Goal: Task Accomplishment & Management: Use online tool/utility

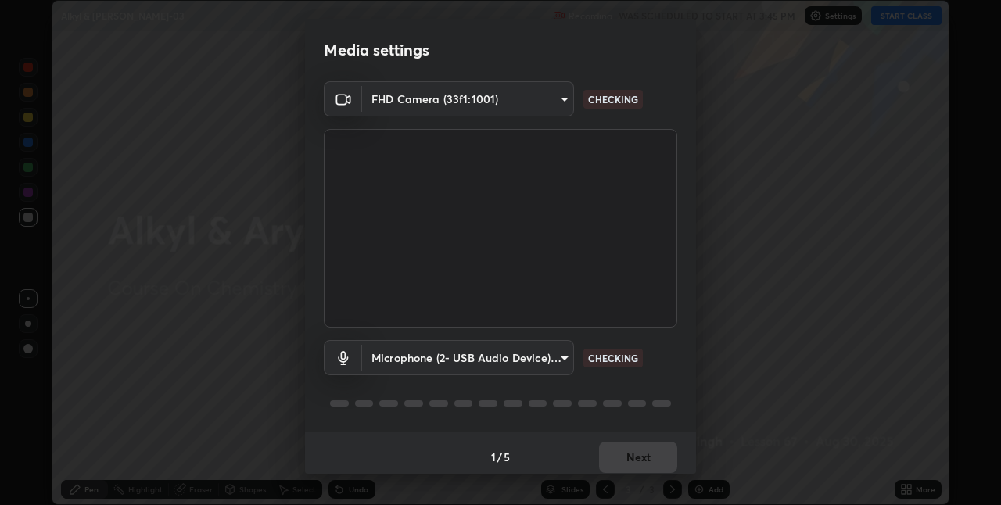
scroll to position [8, 0]
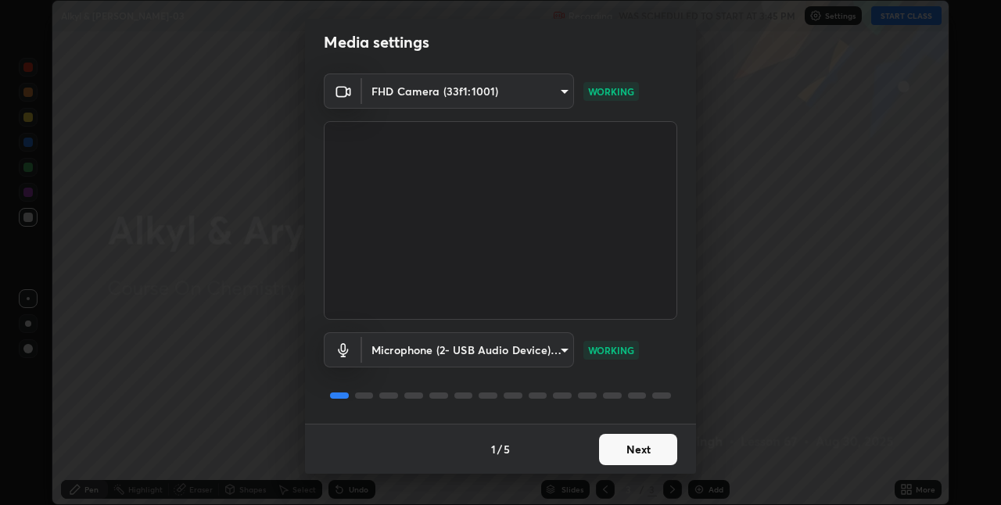
click at [642, 451] on button "Next" at bounding box center [638, 449] width 78 height 31
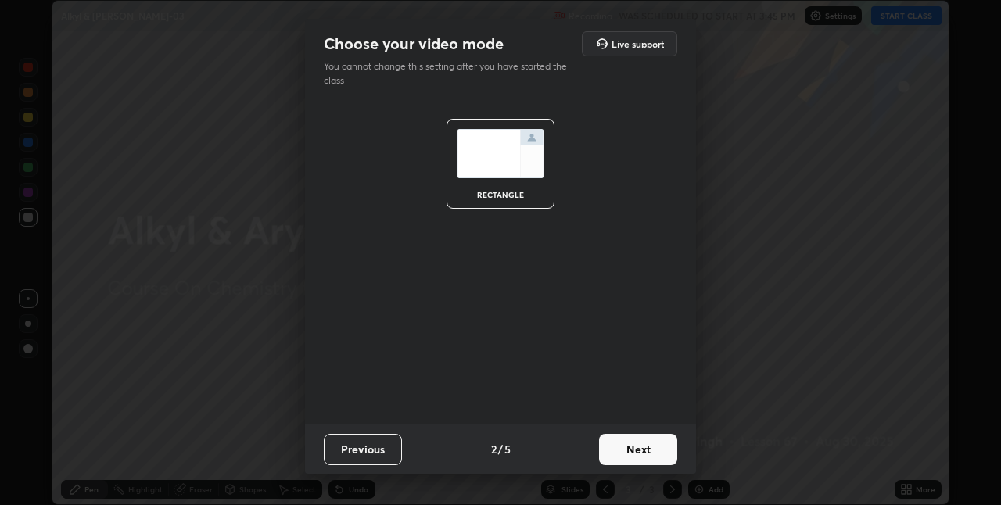
scroll to position [0, 0]
click at [653, 448] on button "Next" at bounding box center [638, 449] width 78 height 31
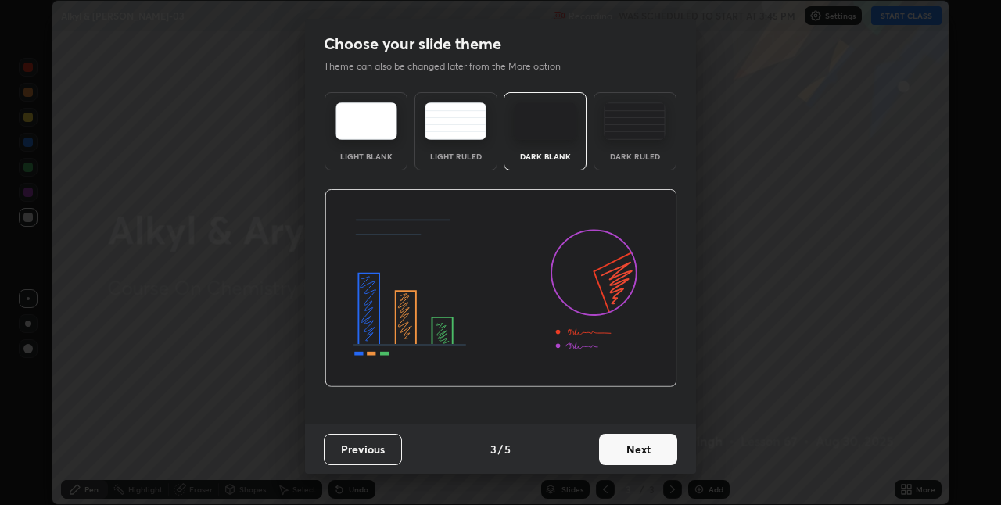
click at [660, 449] on button "Next" at bounding box center [638, 449] width 78 height 31
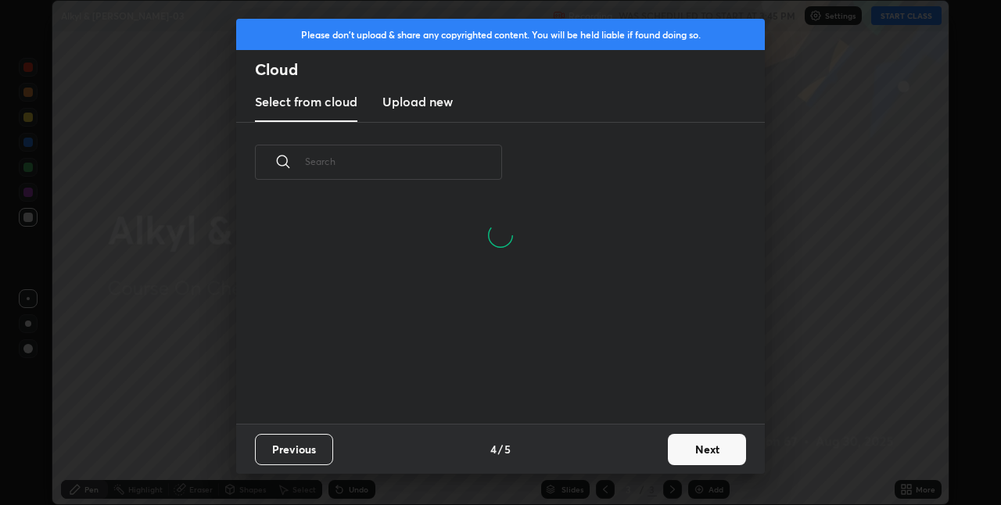
click at [700, 449] on button "Next" at bounding box center [707, 449] width 78 height 31
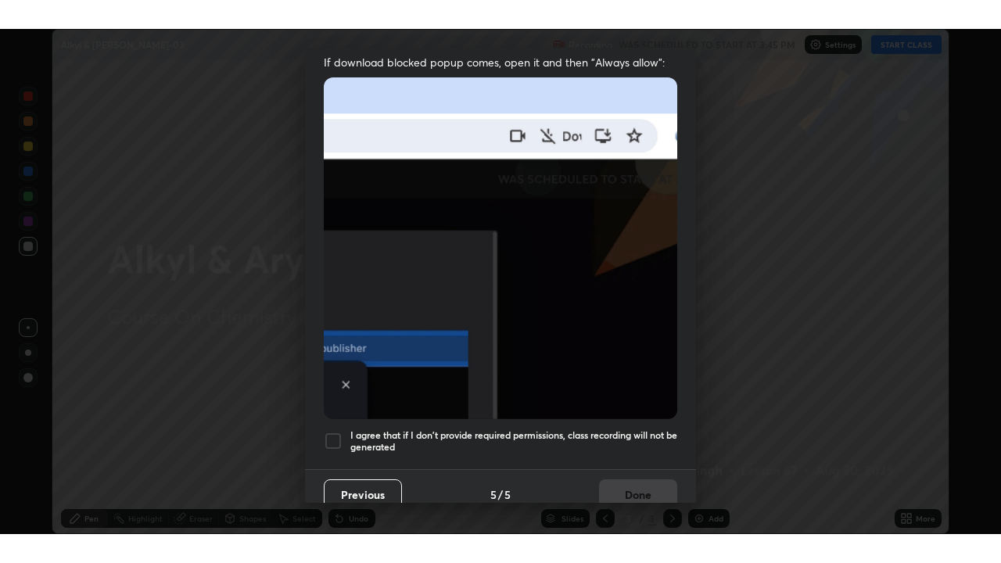
scroll to position [327, 0]
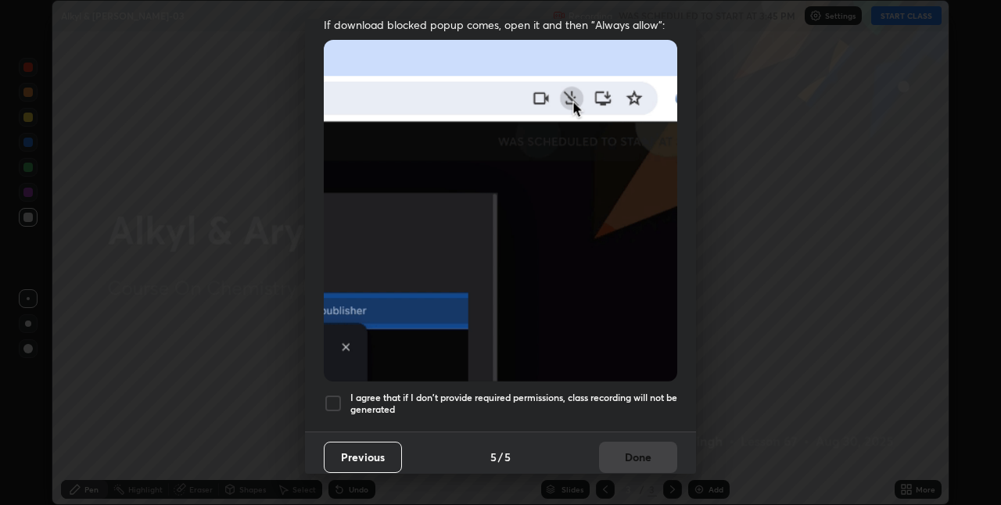
click at [332, 396] on div at bounding box center [333, 403] width 19 height 19
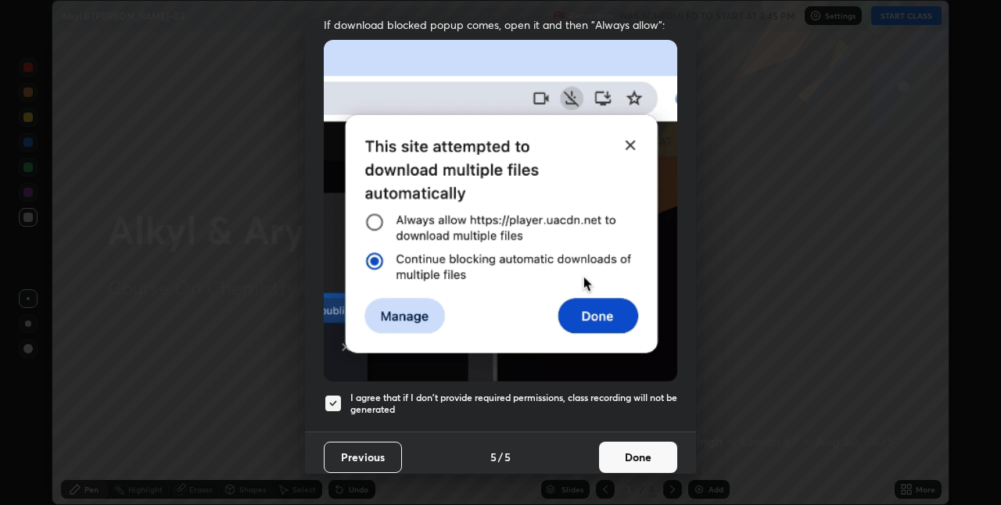
click at [631, 448] on button "Done" at bounding box center [638, 457] width 78 height 31
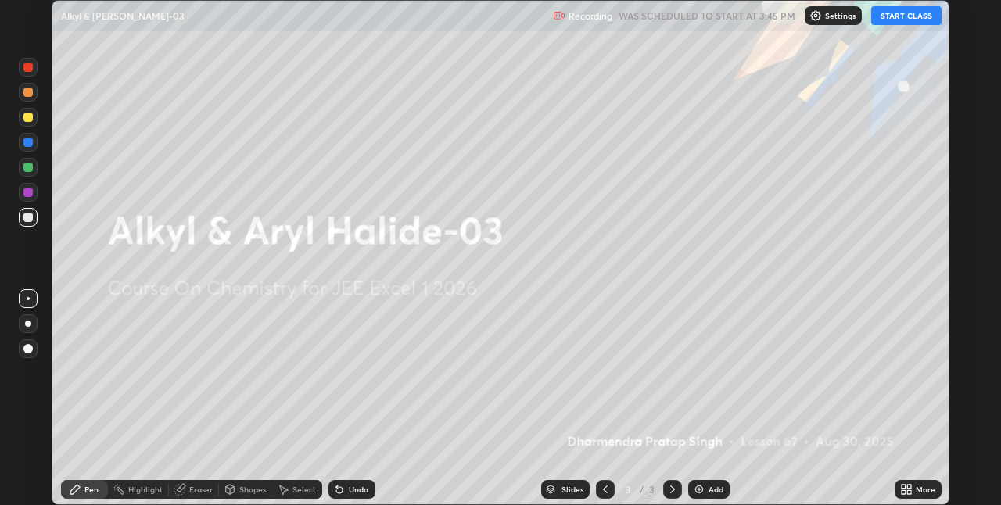
click at [903, 487] on icon at bounding box center [904, 487] width 4 height 4
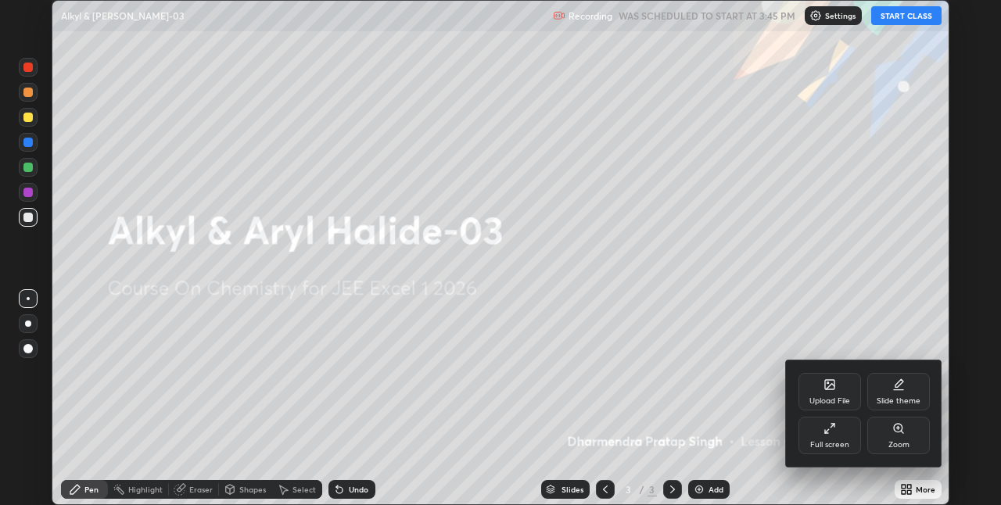
click at [825, 435] on div "Full screen" at bounding box center [830, 436] width 63 height 38
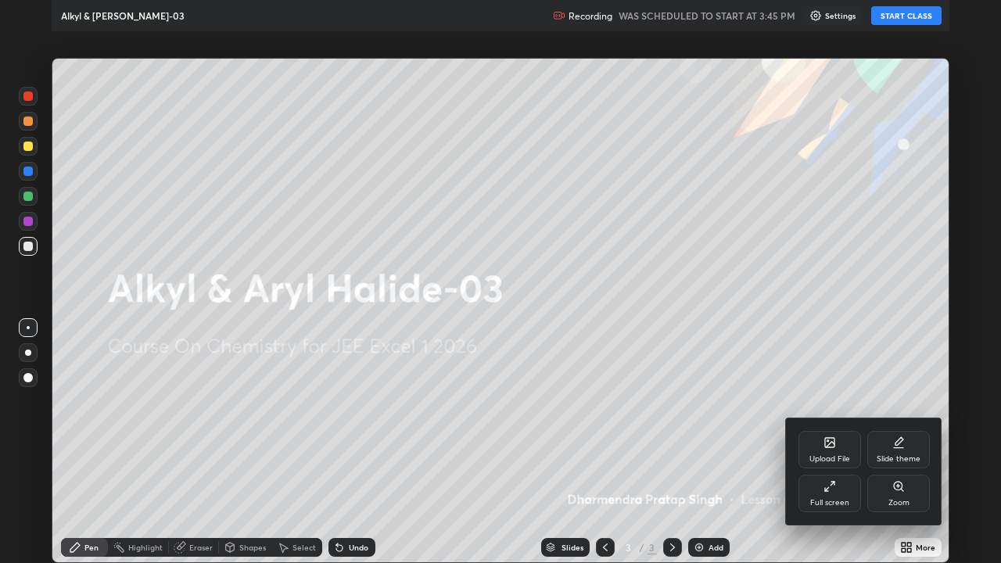
scroll to position [563, 1001]
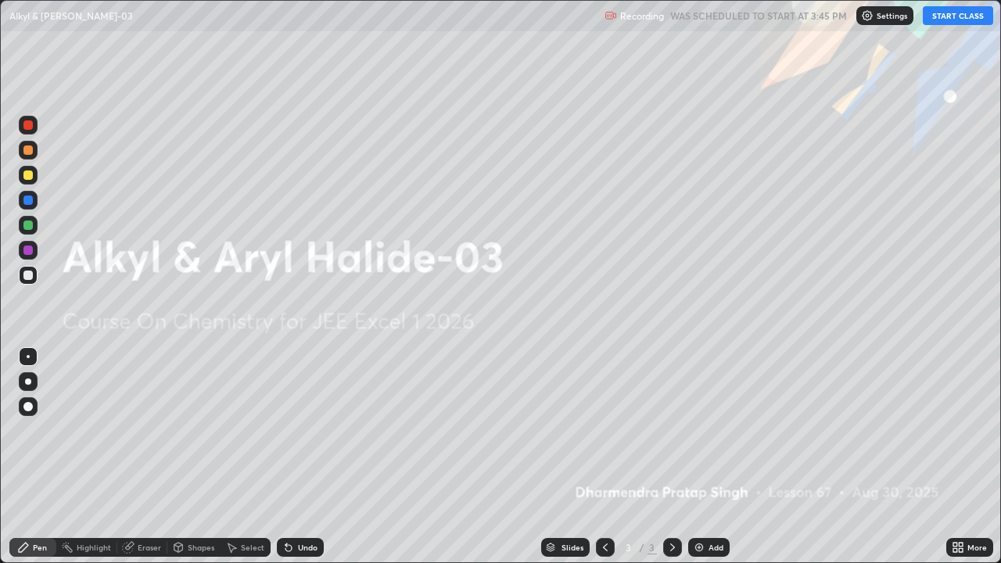
click at [966, 16] on button "START CLASS" at bounding box center [958, 15] width 70 height 19
click at [706, 505] on div "Add" at bounding box center [709, 547] width 41 height 19
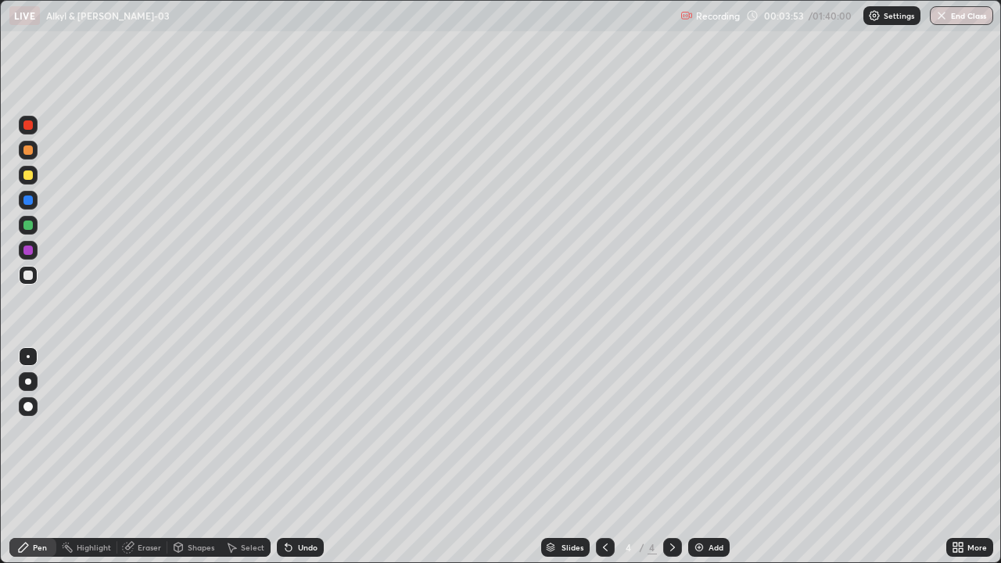
click at [156, 505] on div "Eraser" at bounding box center [142, 547] width 50 height 19
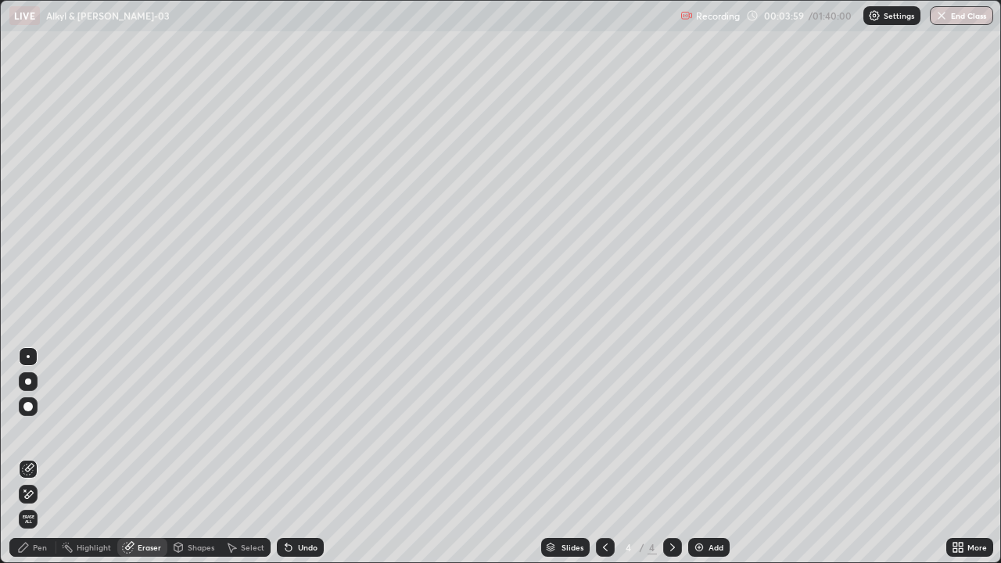
click at [47, 505] on div "Pen" at bounding box center [32, 547] width 47 height 19
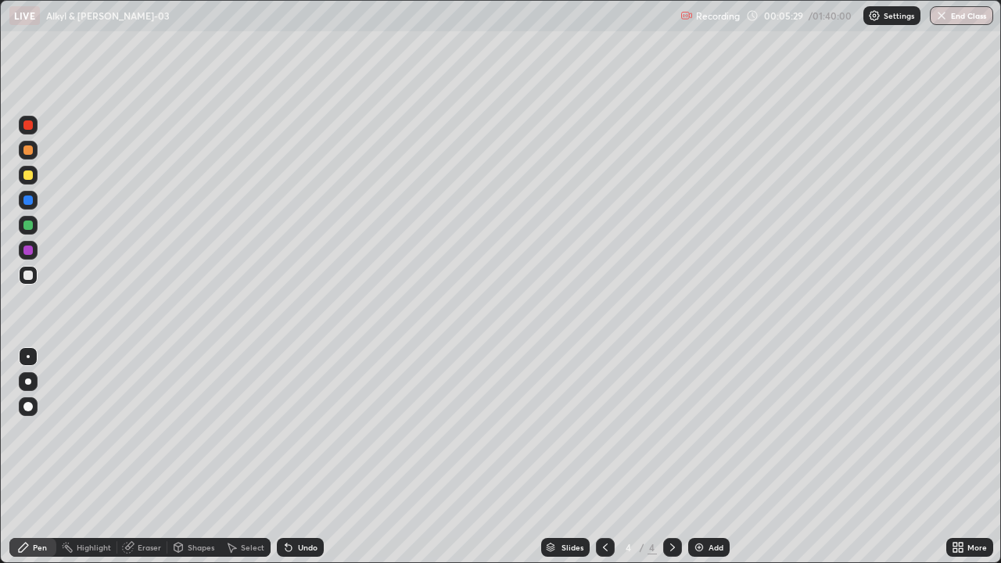
click at [703, 505] on img at bounding box center [699, 547] width 13 height 13
click at [152, 505] on div "Eraser" at bounding box center [149, 548] width 23 height 8
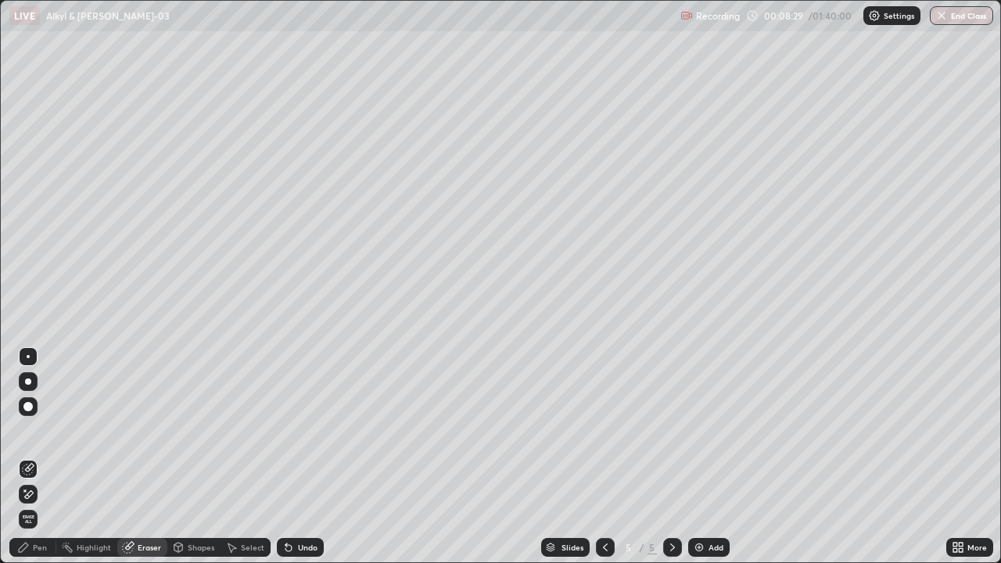
click at [55, 505] on div "Pen" at bounding box center [32, 547] width 47 height 19
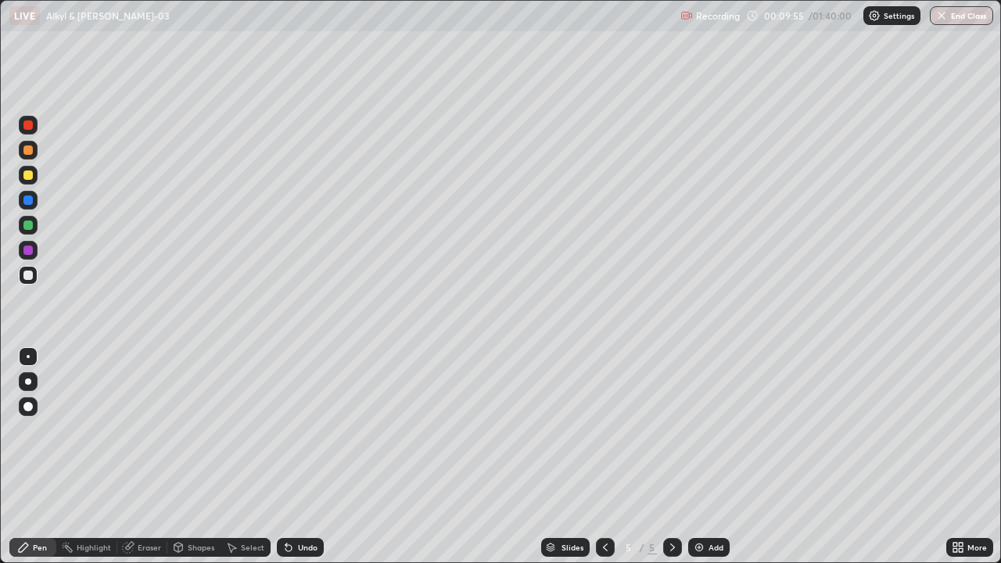
click at [142, 505] on div "Eraser" at bounding box center [149, 548] width 23 height 8
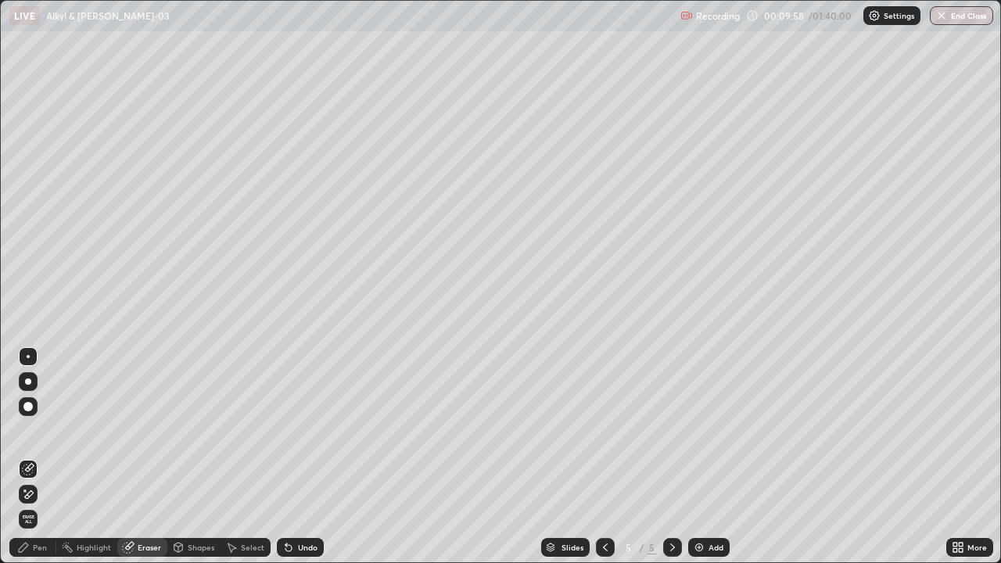
click at [41, 505] on div "Pen" at bounding box center [32, 547] width 47 height 19
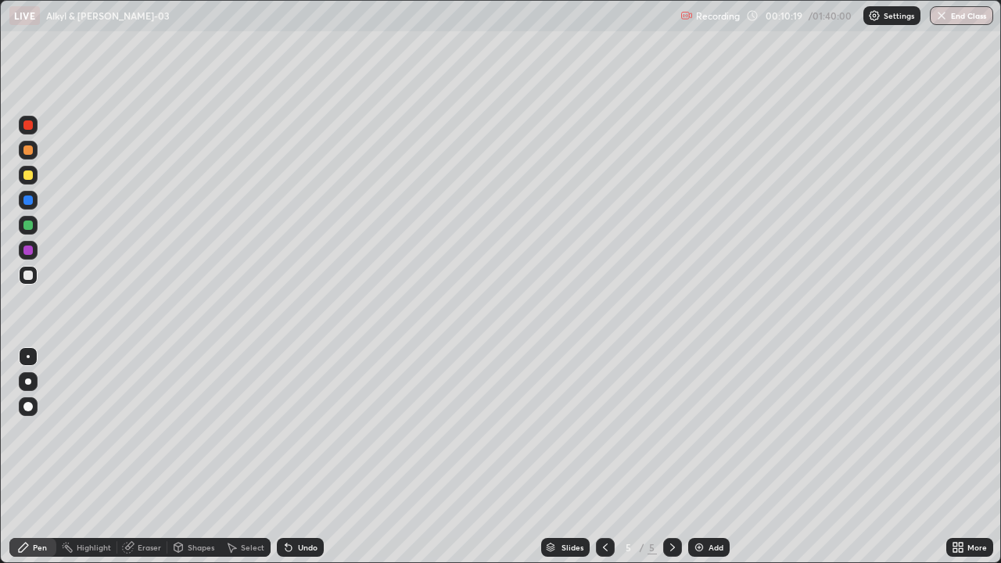
click at [143, 505] on div "Eraser" at bounding box center [142, 547] width 50 height 19
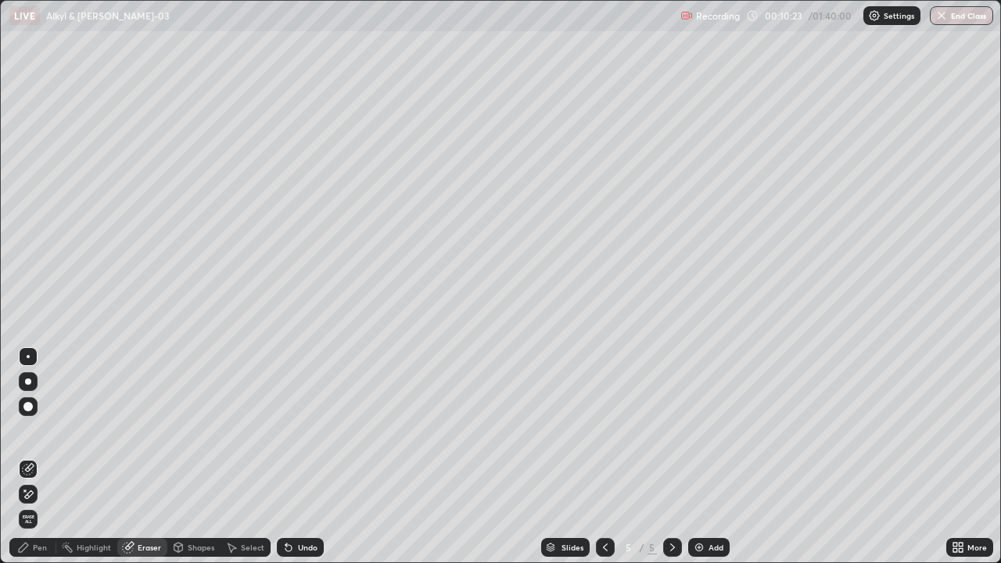
click at [45, 505] on div "Pen" at bounding box center [40, 548] width 14 height 8
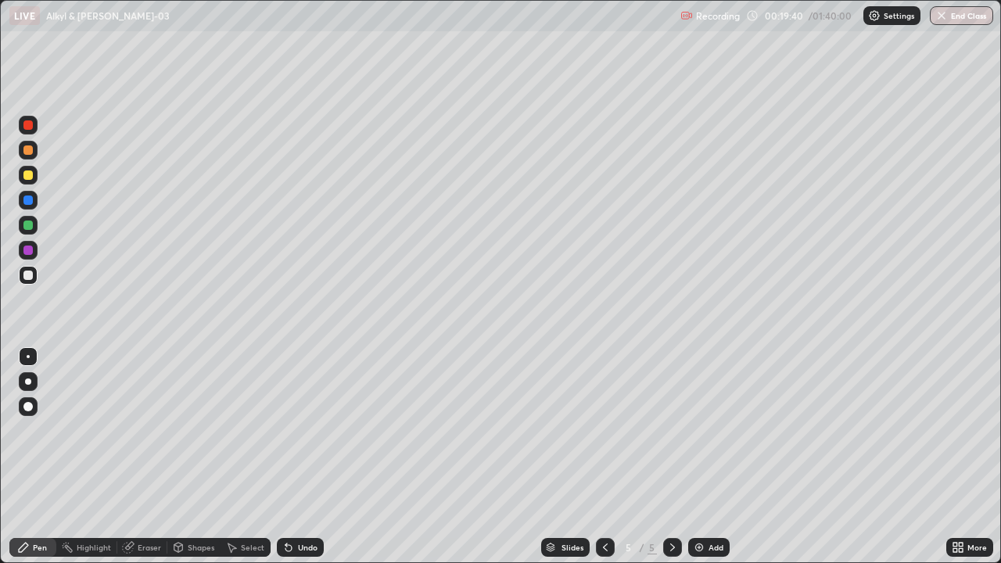
click at [709, 505] on div "Add" at bounding box center [716, 548] width 15 height 8
click at [710, 505] on div "Add" at bounding box center [716, 548] width 15 height 8
click at [155, 505] on div "Eraser" at bounding box center [149, 548] width 23 height 8
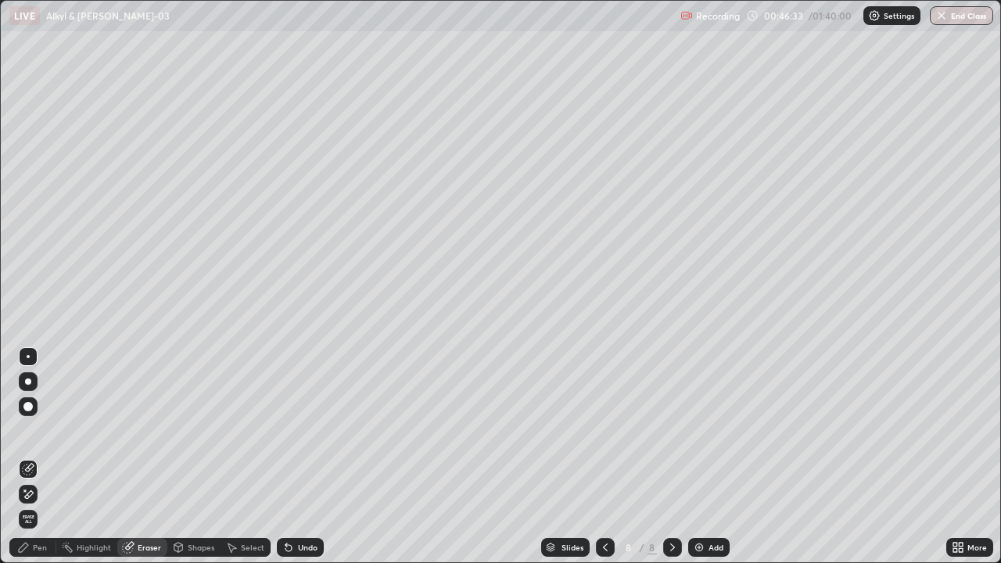
click at [48, 505] on div "Pen" at bounding box center [32, 547] width 47 height 19
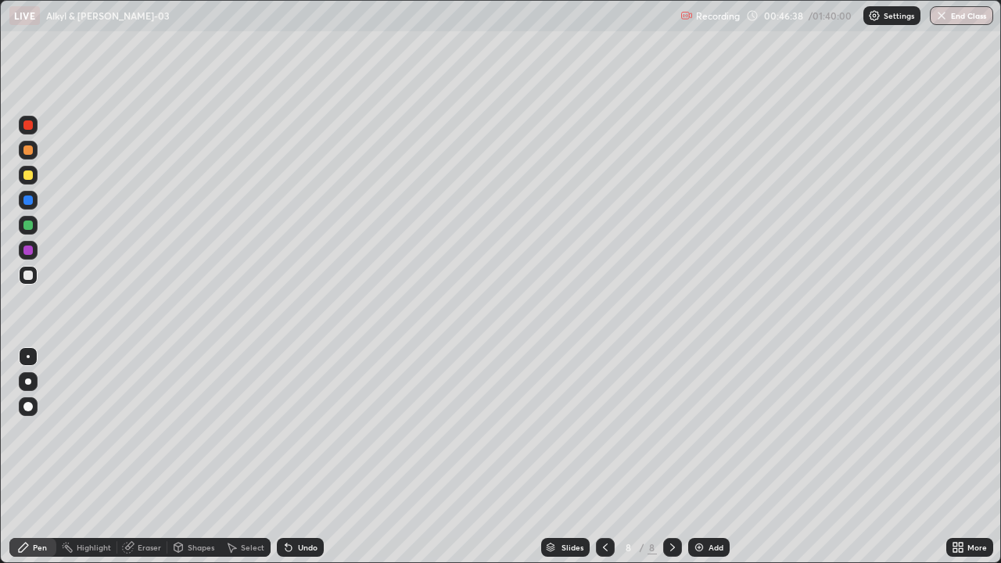
click at [153, 505] on div "Eraser" at bounding box center [149, 548] width 23 height 8
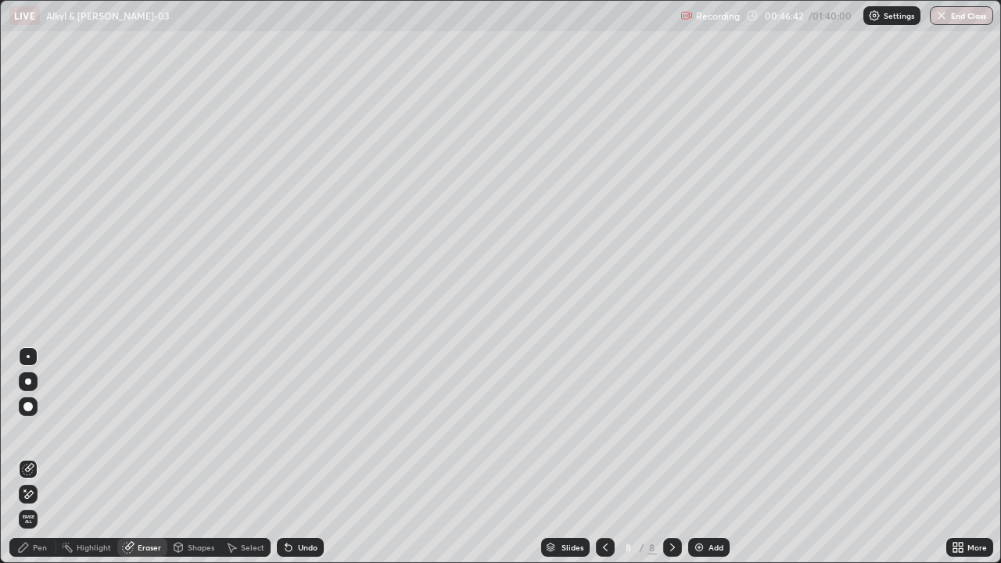
click at [44, 505] on div "Pen" at bounding box center [40, 548] width 14 height 8
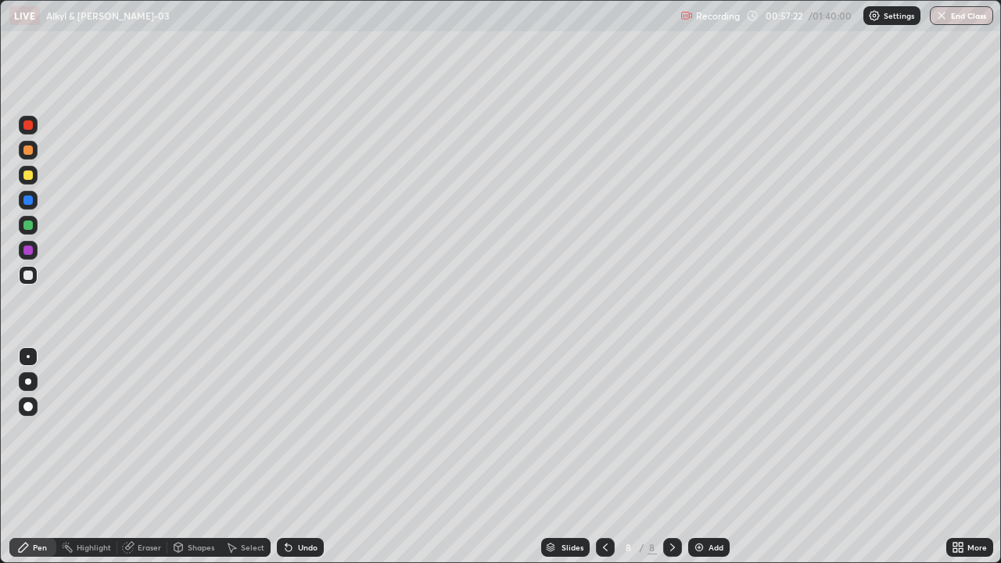
click at [695, 505] on img at bounding box center [699, 547] width 13 height 13
click at [704, 505] on img at bounding box center [699, 547] width 13 height 13
click at [702, 505] on img at bounding box center [699, 547] width 13 height 13
click at [152, 505] on div "Eraser" at bounding box center [142, 547] width 50 height 19
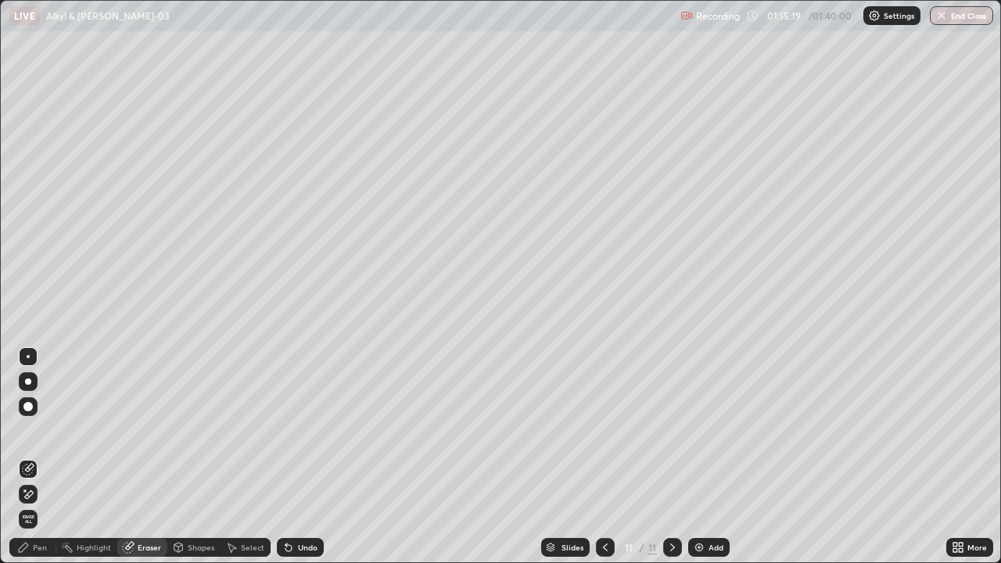
click at [44, 505] on div "Pen" at bounding box center [32, 547] width 47 height 19
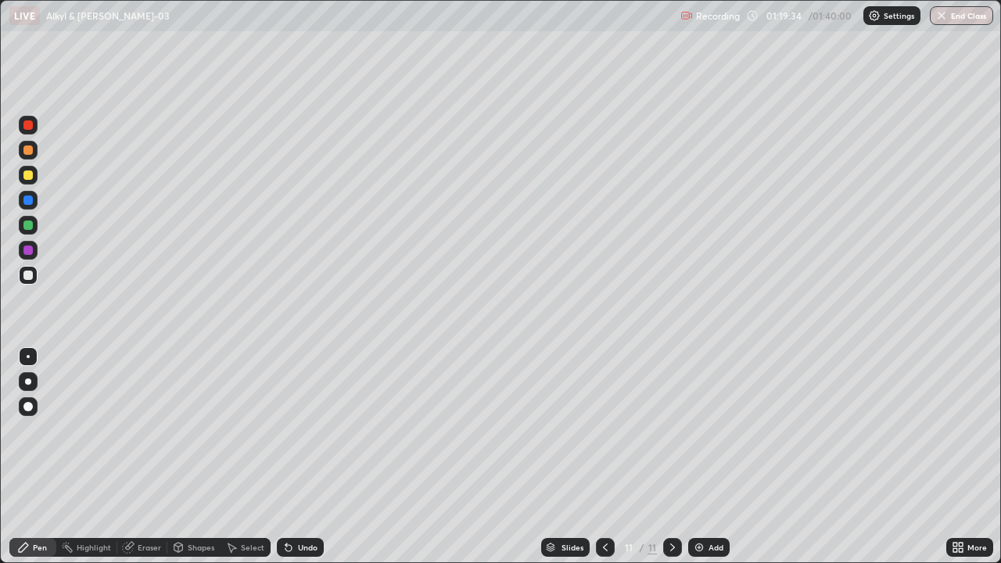
click at [698, 505] on img at bounding box center [699, 547] width 13 height 13
click at [709, 505] on div "Add" at bounding box center [709, 547] width 41 height 19
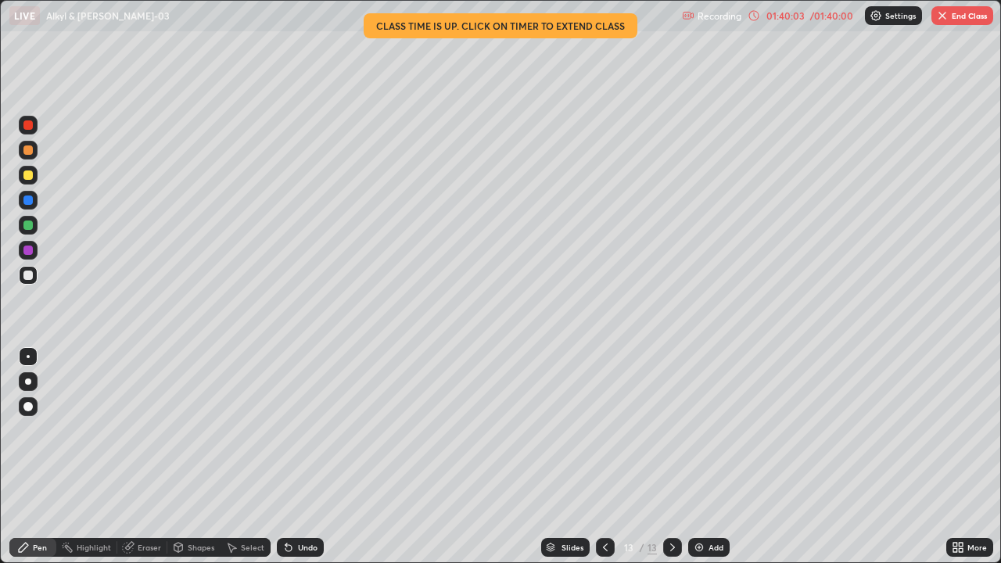
click at [785, 16] on div "01:40:03" at bounding box center [786, 15] width 44 height 9
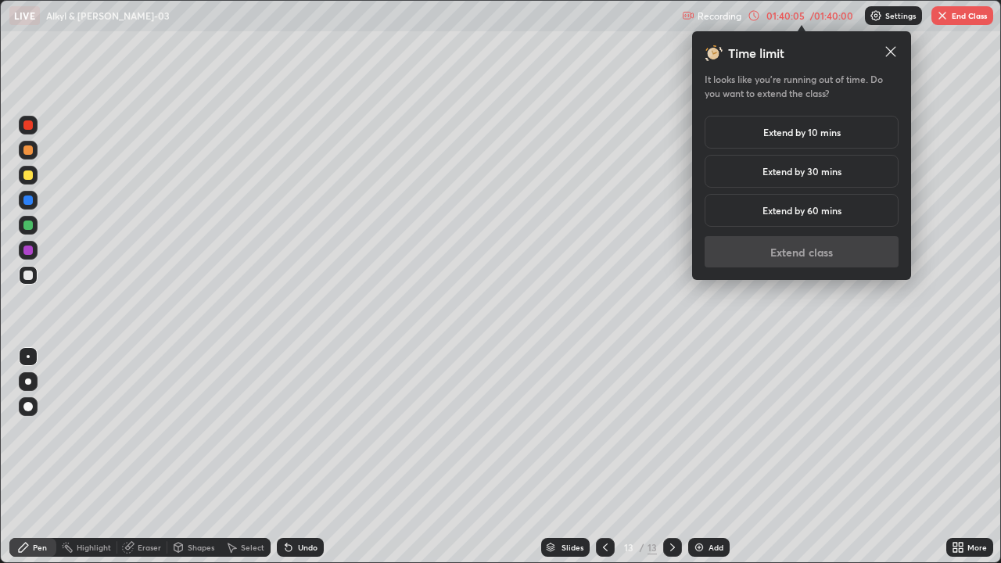
click at [809, 131] on h5 "Extend by 10 mins" at bounding box center [802, 132] width 77 height 14
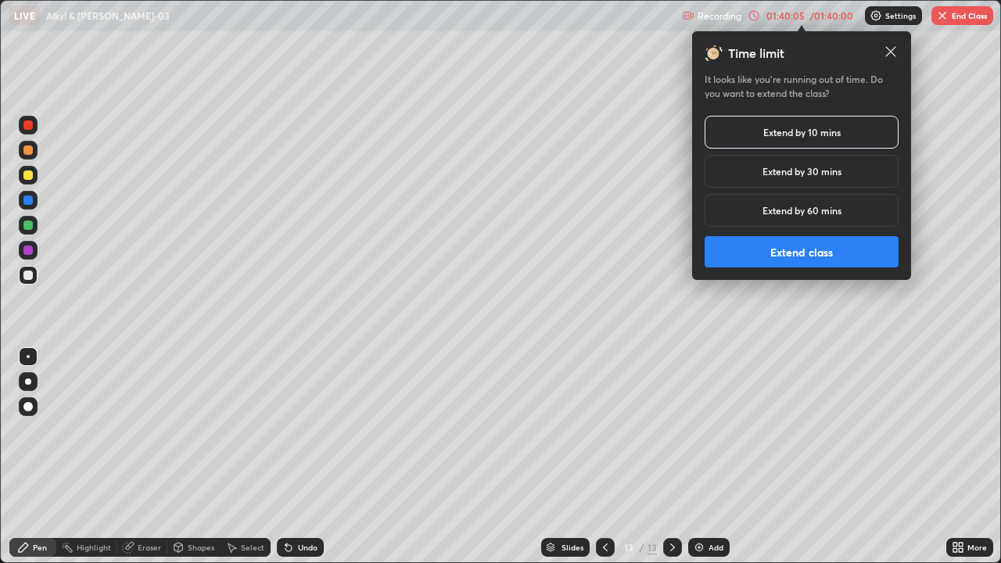
click at [810, 253] on button "Extend class" at bounding box center [802, 251] width 194 height 31
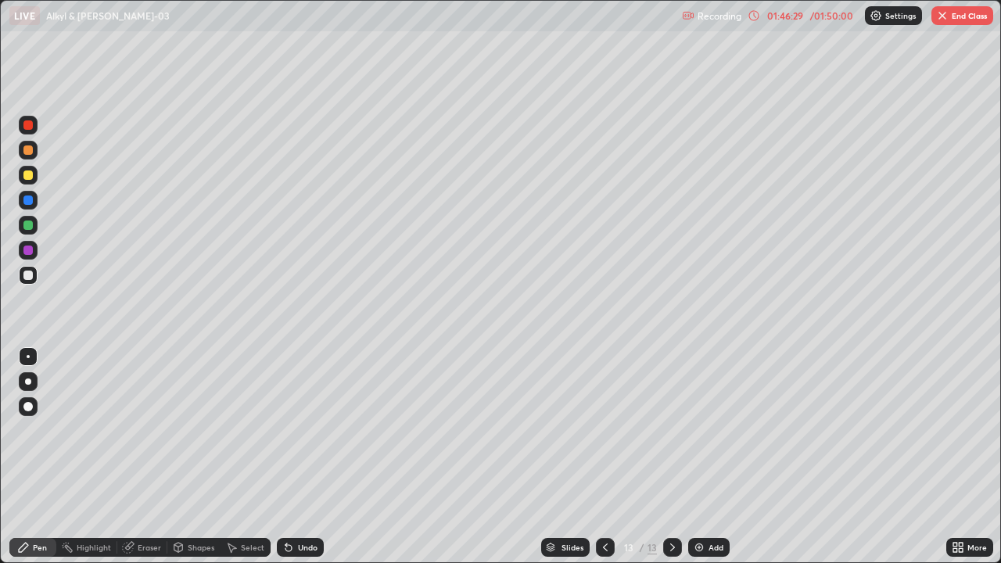
click at [703, 505] on div "Add" at bounding box center [709, 547] width 41 height 19
click at [604, 505] on icon at bounding box center [605, 547] width 13 height 13
click at [965, 15] on button "End Class" at bounding box center [963, 15] width 62 height 19
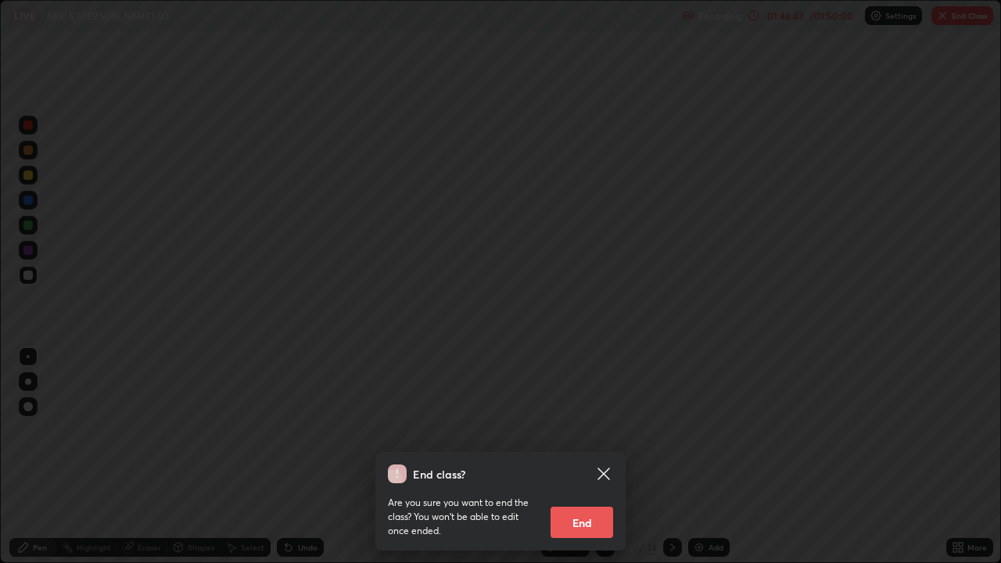
click at [590, 505] on button "End" at bounding box center [582, 522] width 63 height 31
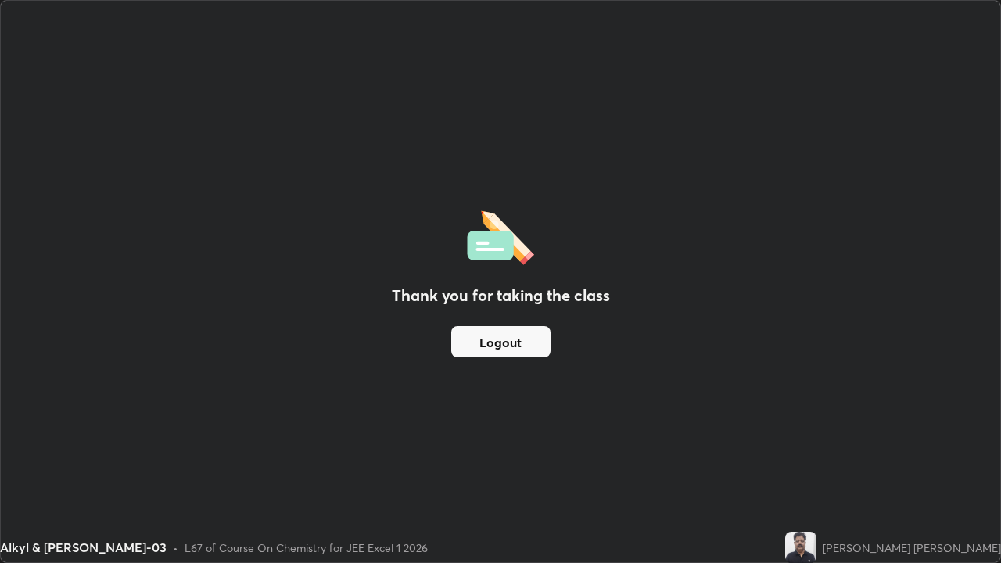
click at [473, 343] on button "Logout" at bounding box center [500, 341] width 99 height 31
